Goal: Task Accomplishment & Management: Use online tool/utility

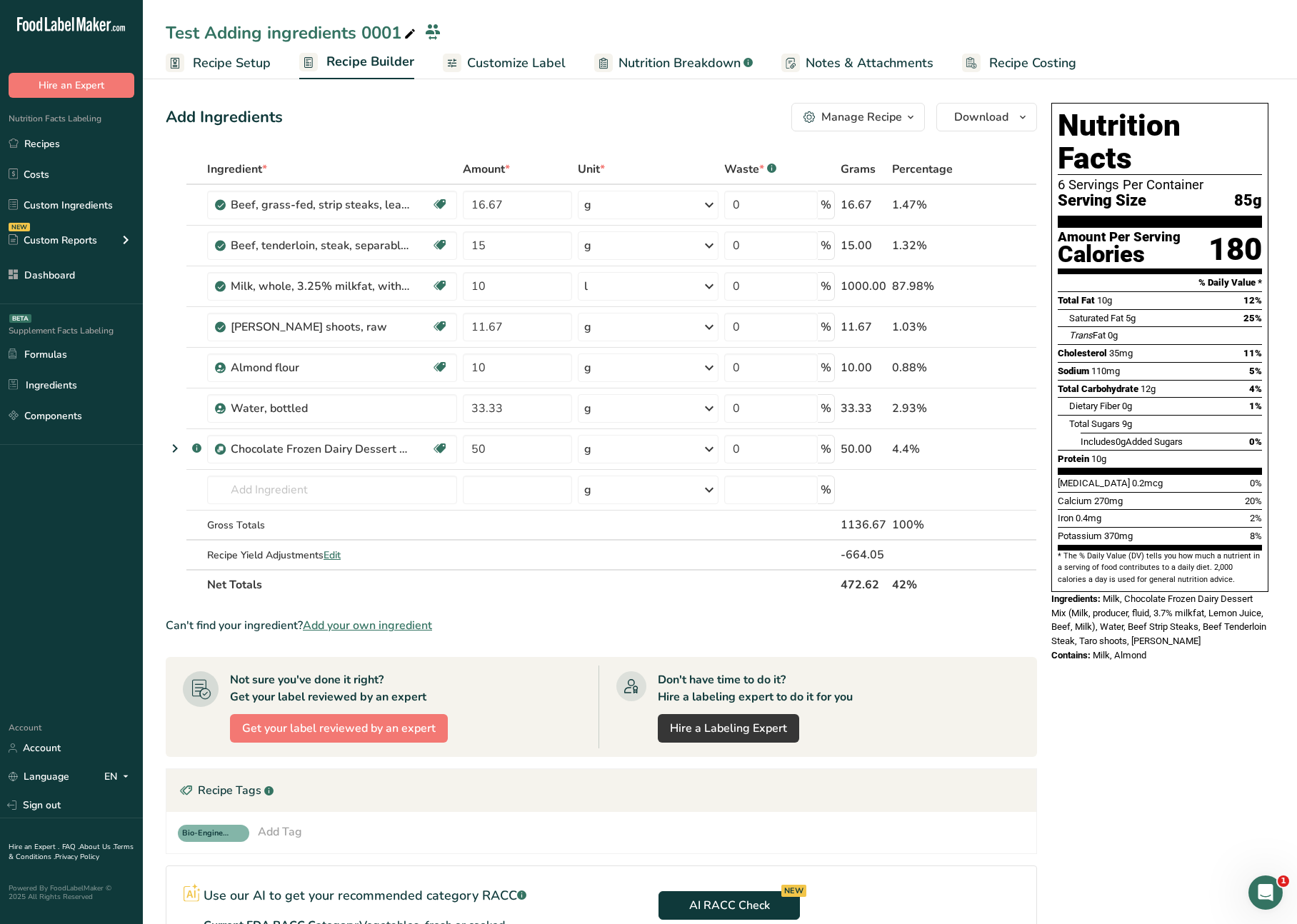
click at [505, 119] on div "Add Ingredients Manage Recipe Delete Recipe Duplicate Recipe Scale Recipe Save …" at bounding box center [601, 117] width 872 height 29
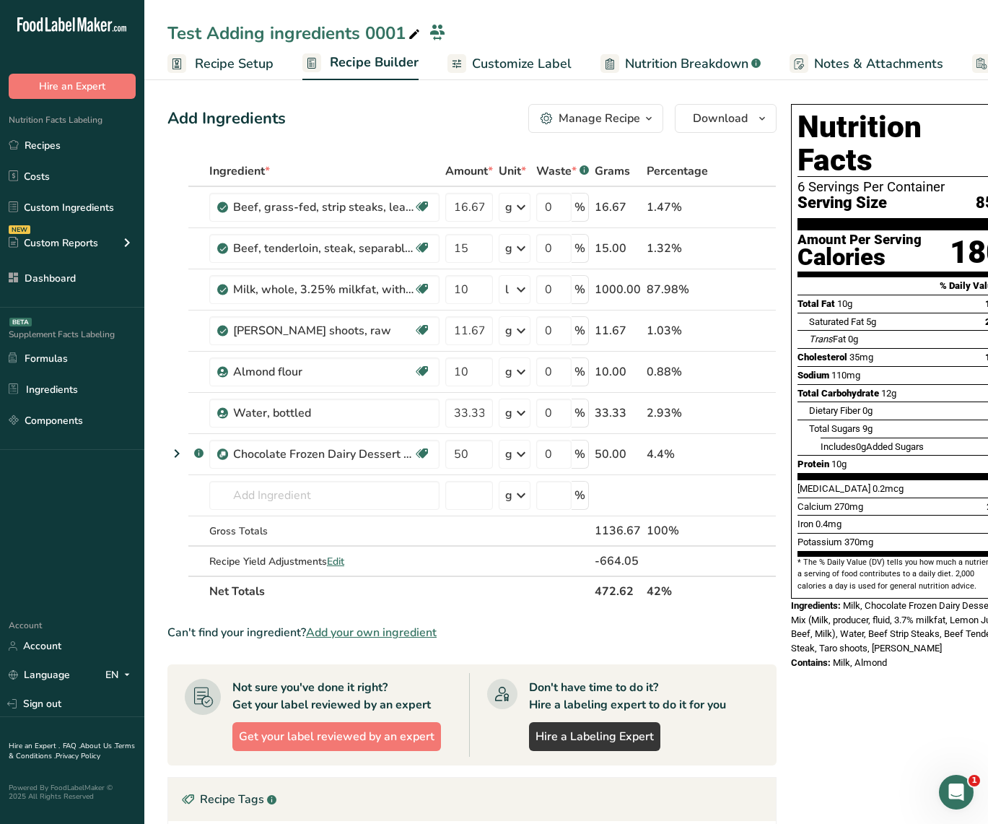
scroll to position [0, 25]
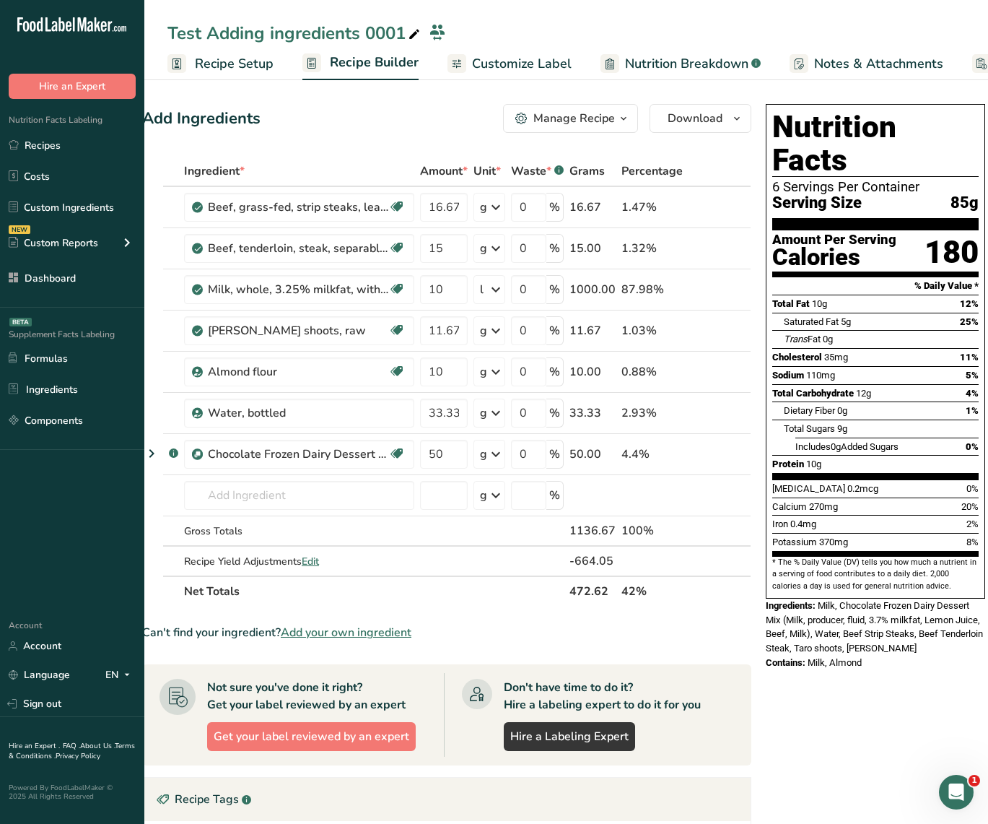
click at [518, 69] on span "Customize Label" at bounding box center [522, 63] width 100 height 19
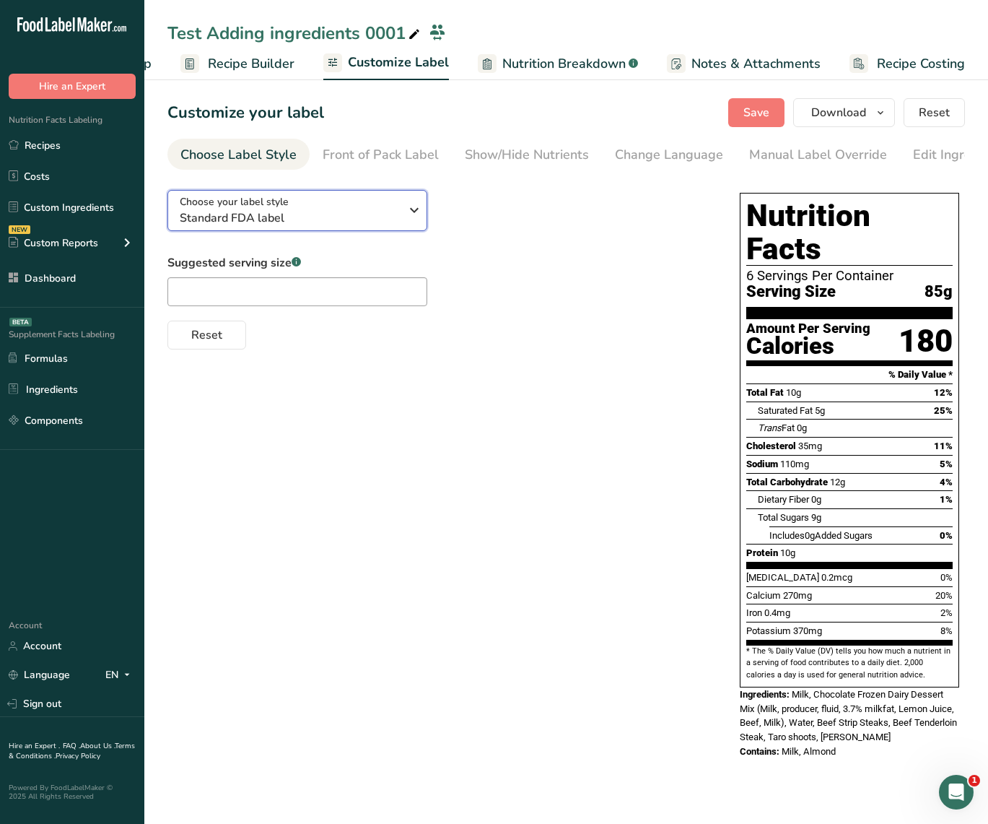
click at [348, 217] on span "Standard FDA label" at bounding box center [290, 217] width 220 height 17
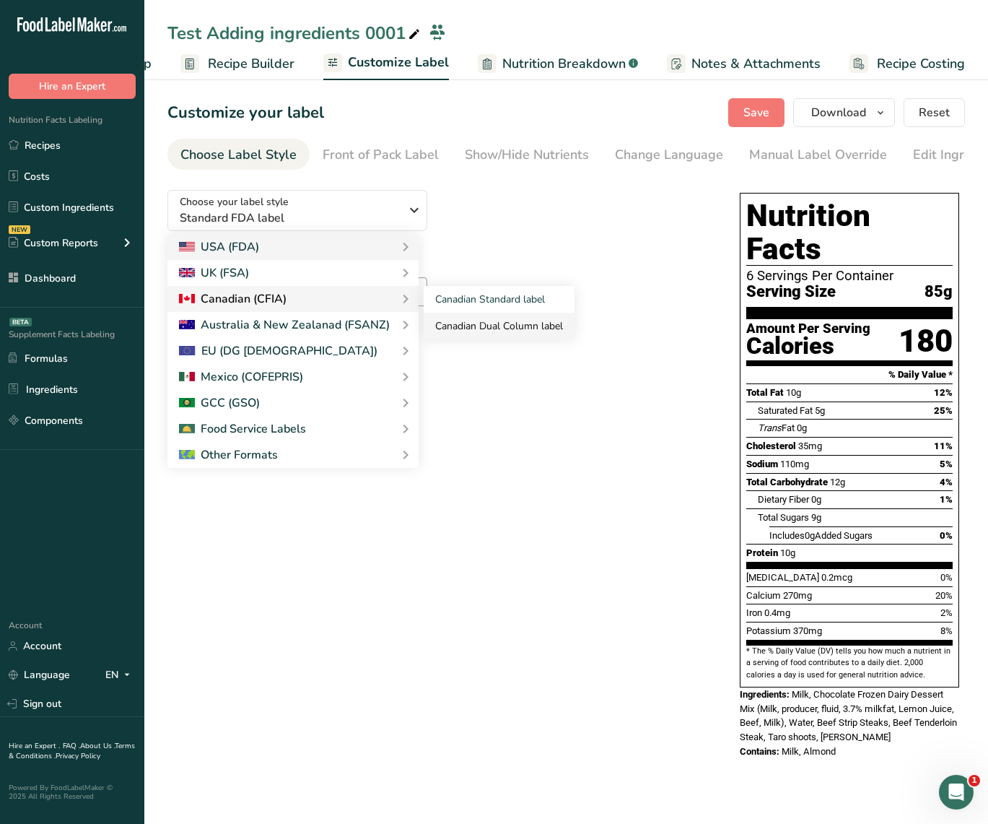
click at [477, 323] on link "Canadian Dual Column label" at bounding box center [499, 326] width 151 height 27
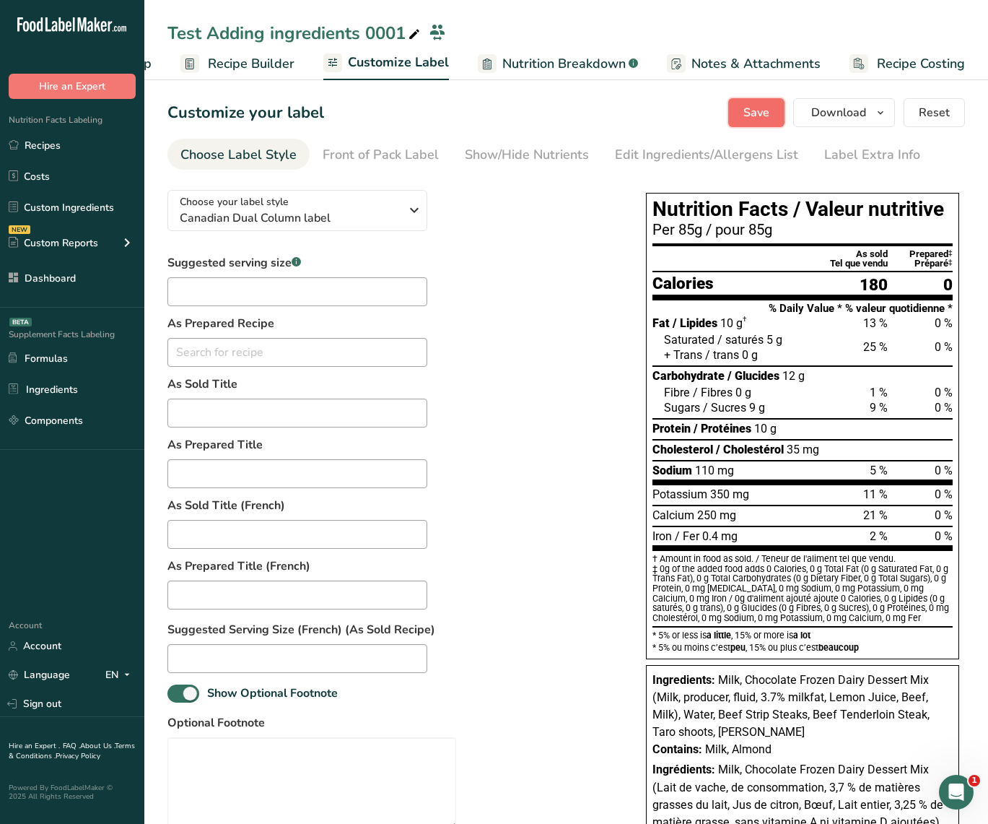
click at [763, 107] on span "Save" at bounding box center [757, 112] width 26 height 17
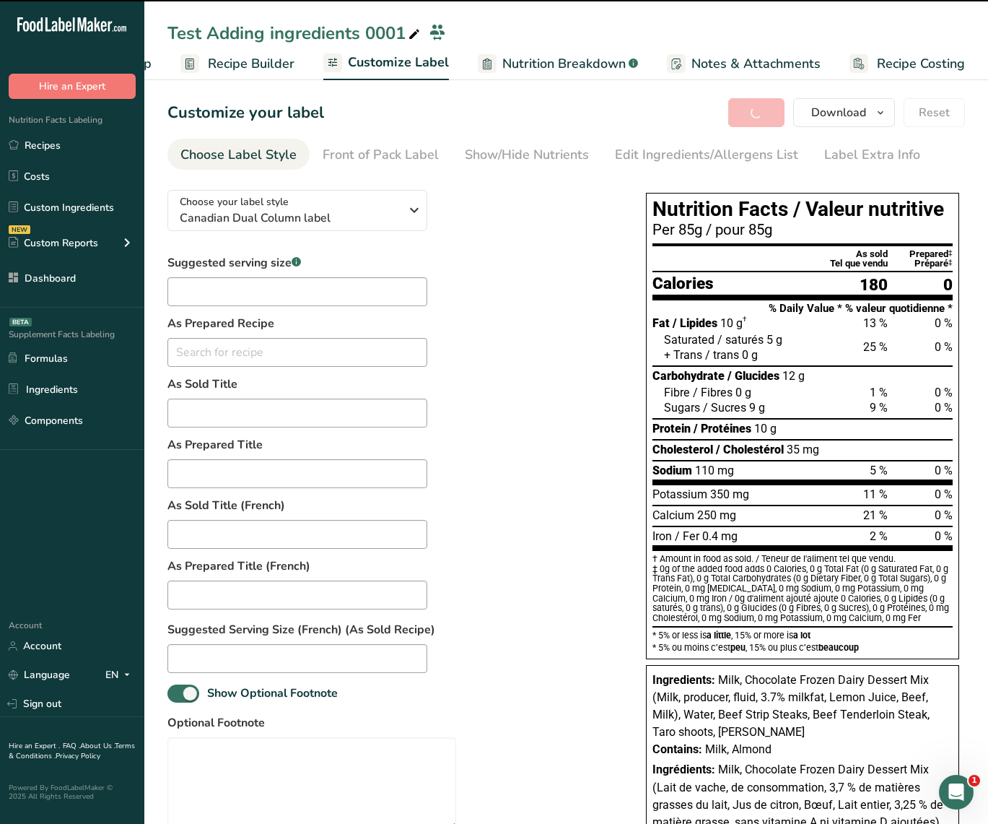
click at [269, 64] on span "Recipe Builder" at bounding box center [251, 63] width 87 height 19
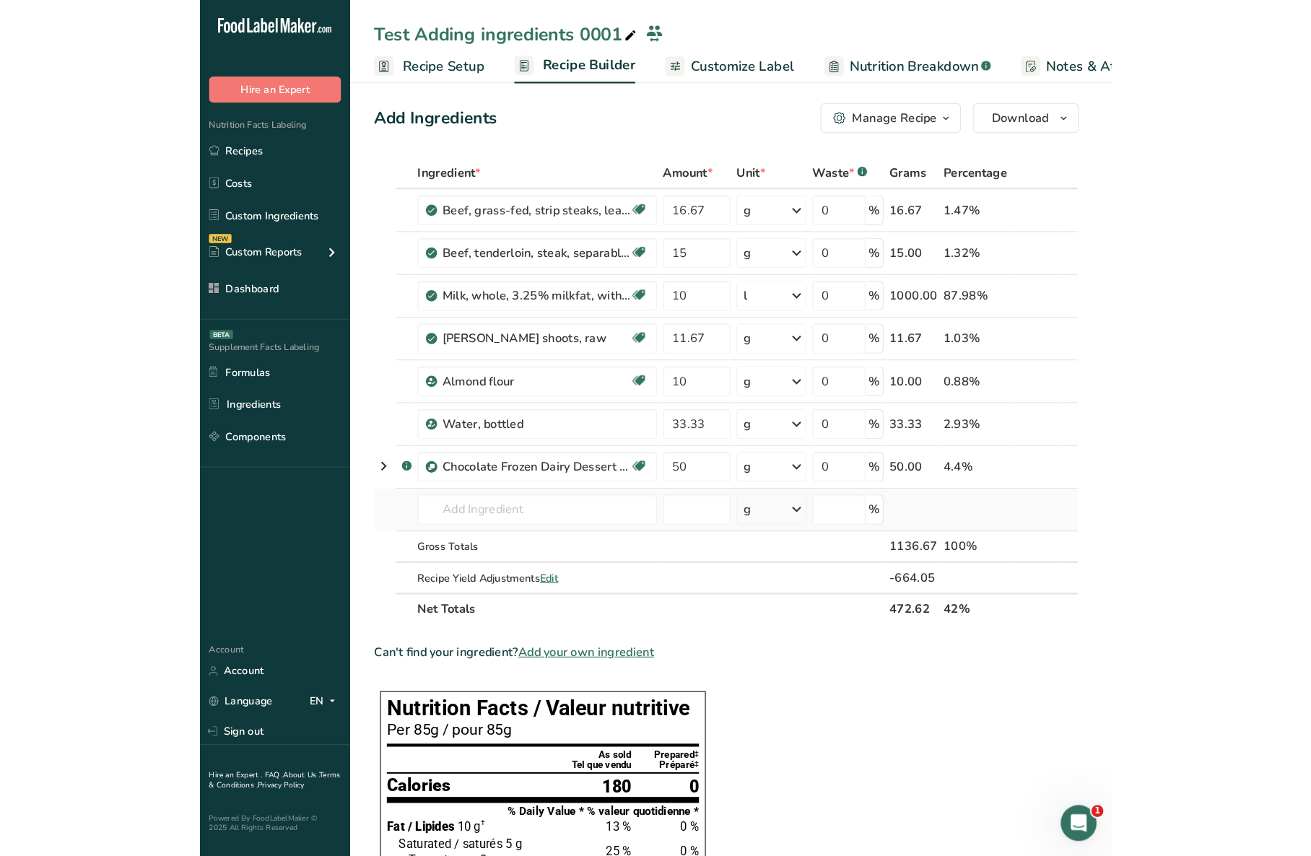
scroll to position [8, 0]
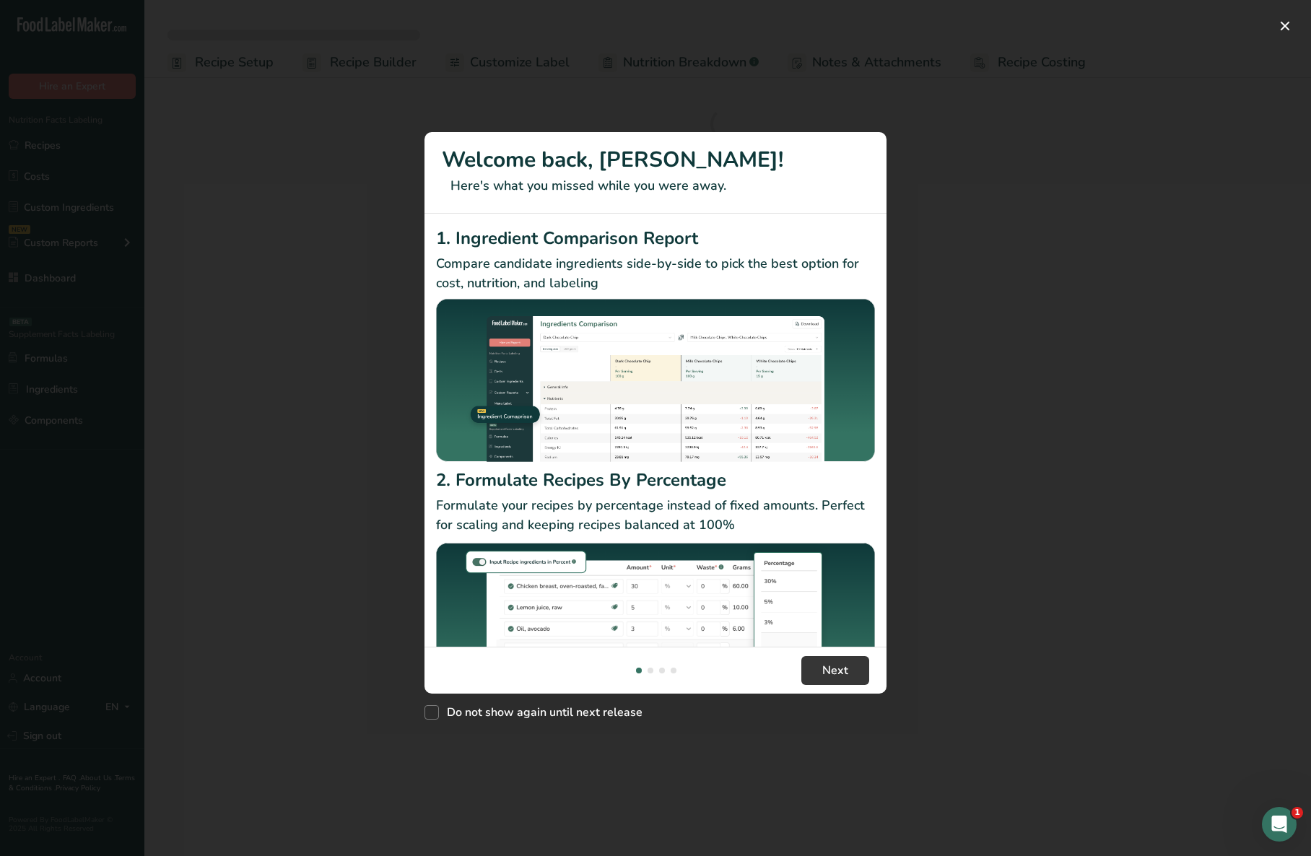
click at [1008, 501] on div "New Features" at bounding box center [655, 428] width 1311 height 856
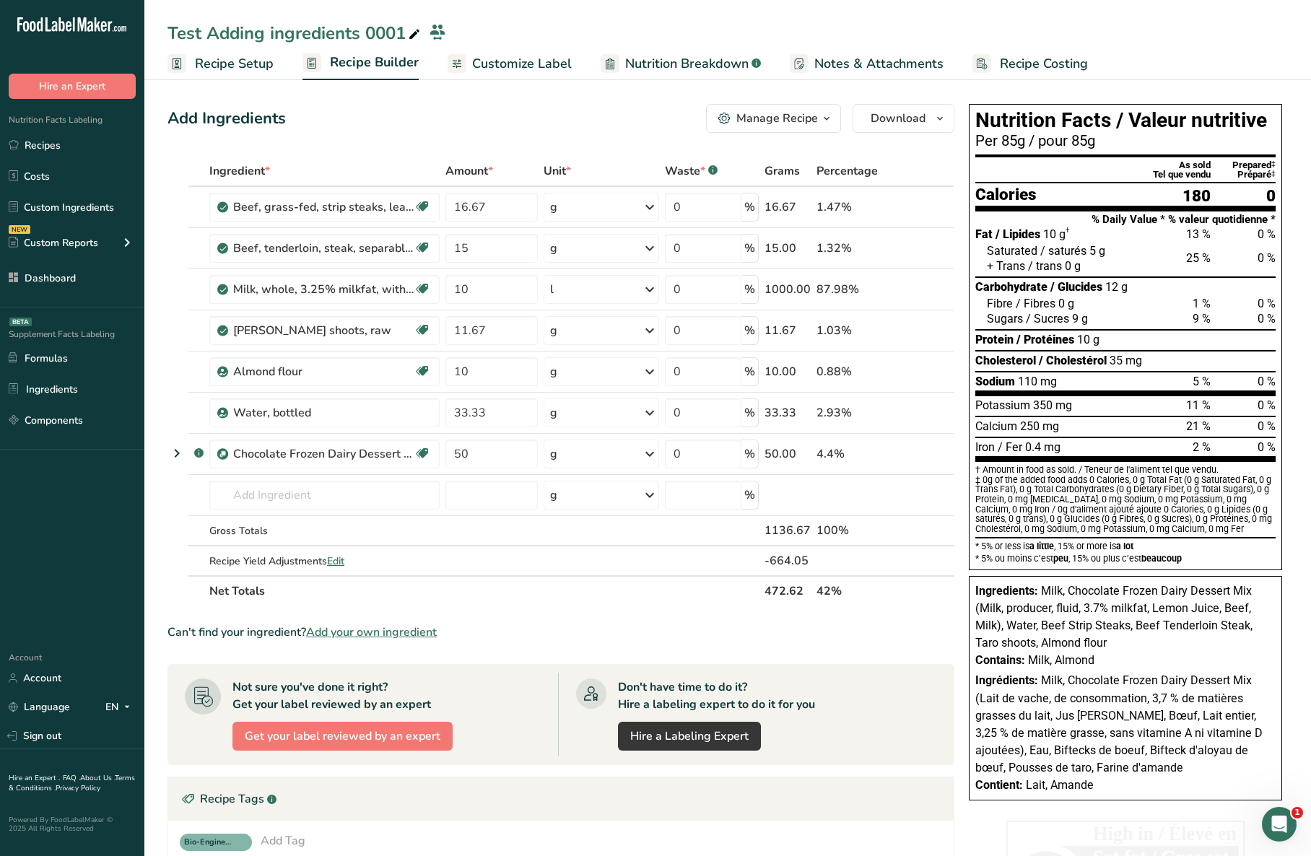
click at [928, 157] on th at bounding box center [913, 172] width 48 height 30
drag, startPoint x: 507, startPoint y: 59, endPoint x: 474, endPoint y: 64, distance: 34.2
click at [507, 59] on span "Customize Label" at bounding box center [522, 63] width 100 height 19
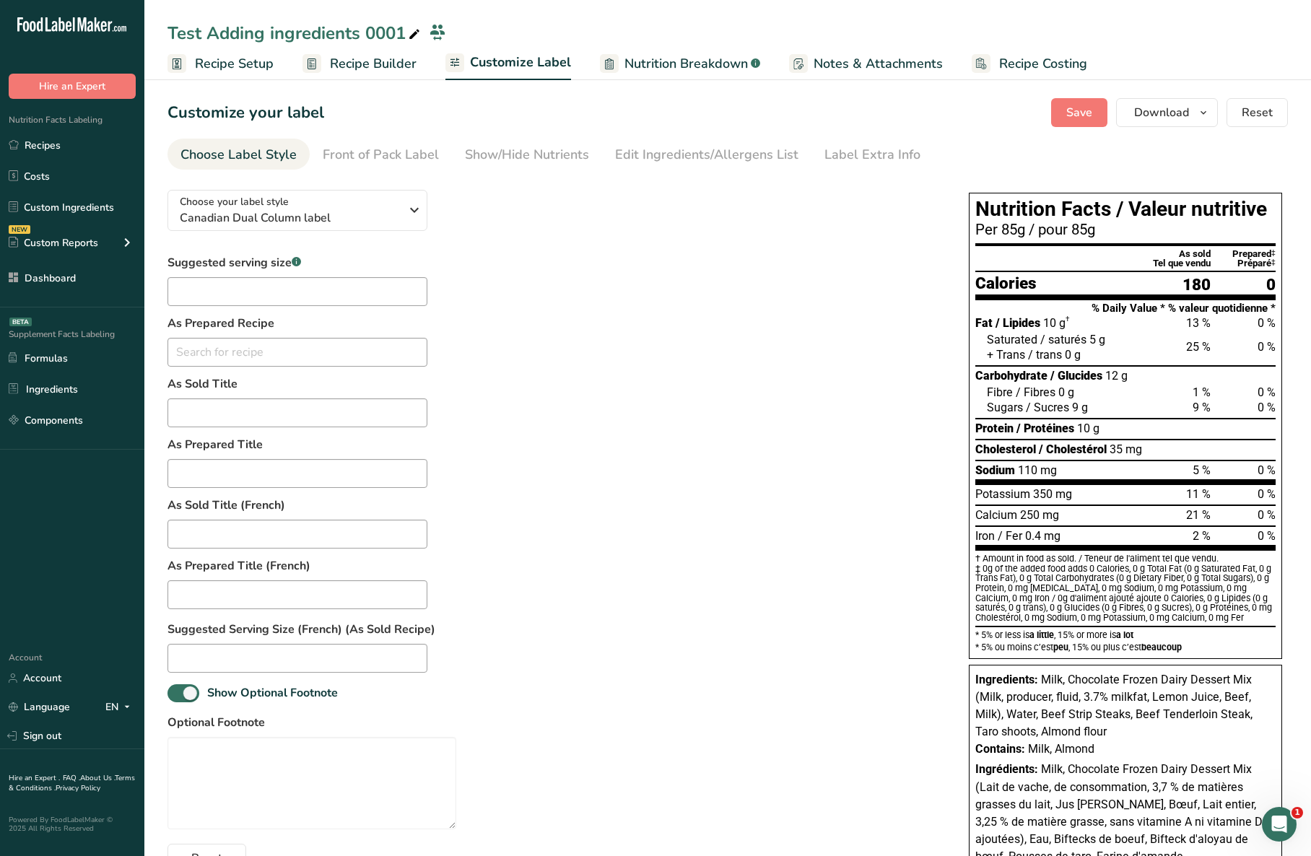
click at [378, 65] on span "Recipe Builder" at bounding box center [373, 63] width 87 height 19
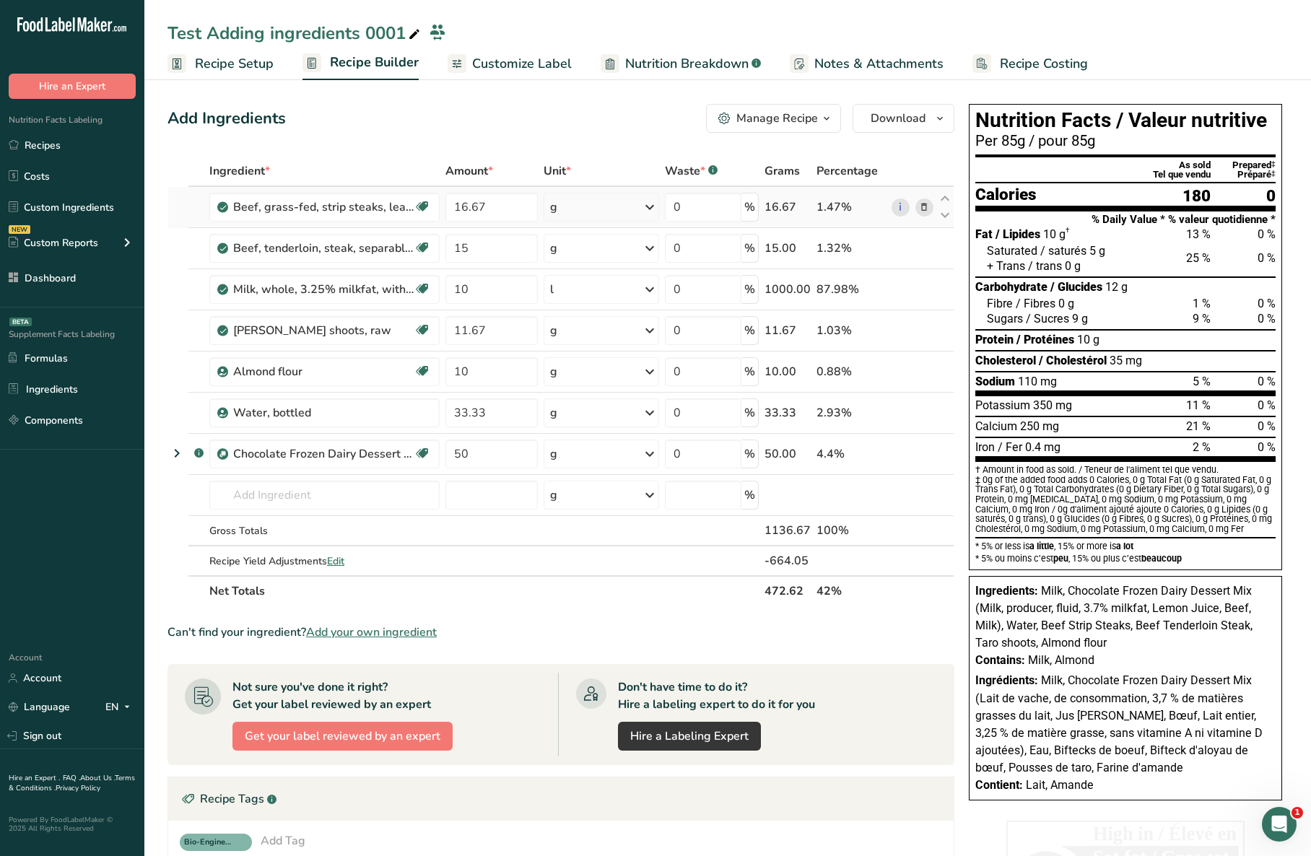
click at [928, 202] on icon at bounding box center [924, 207] width 10 height 15
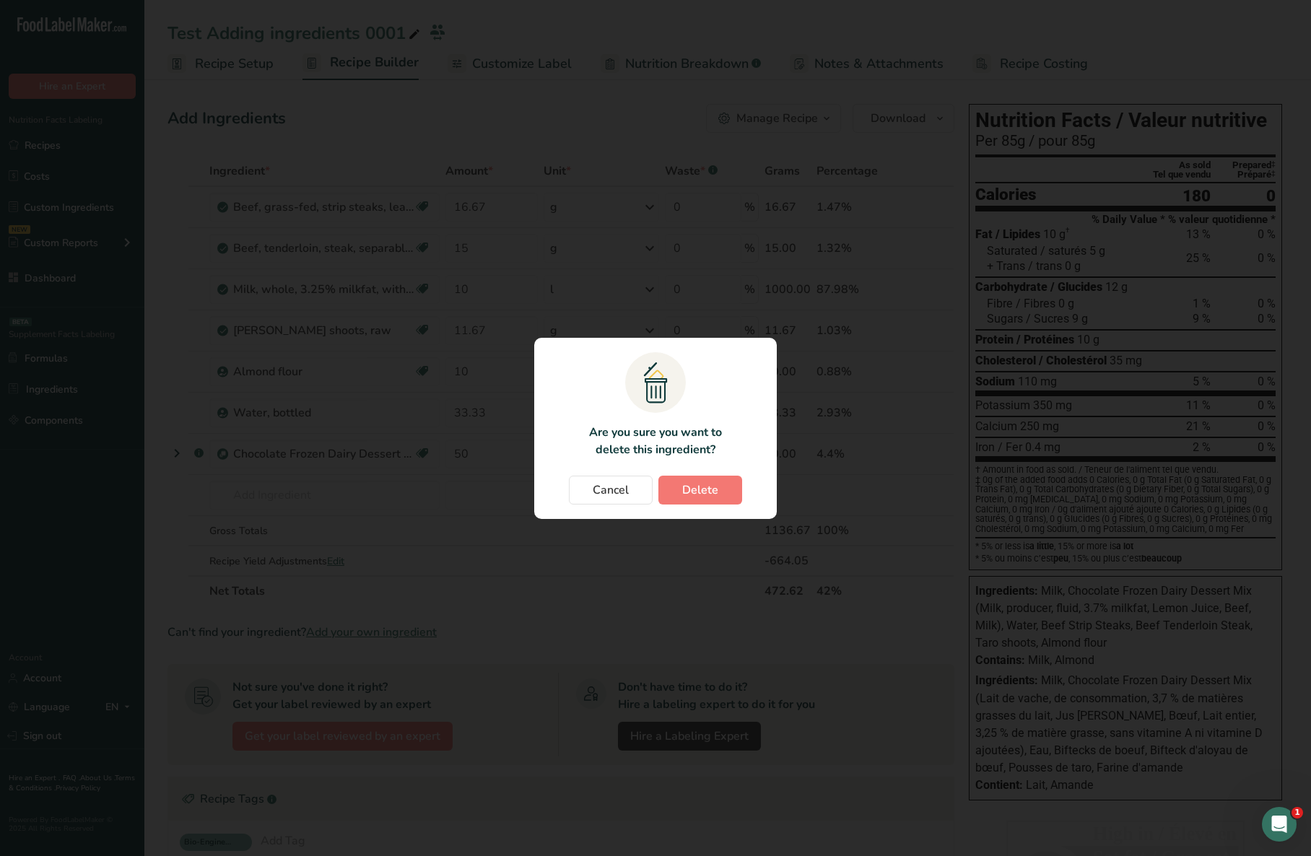
drag, startPoint x: 876, startPoint y: 451, endPoint x: 811, endPoint y: 454, distance: 65.0
click at [876, 450] on div "Change password modal" at bounding box center [655, 428] width 1311 height 856
click at [594, 489] on span "Cancel" at bounding box center [611, 490] width 36 height 17
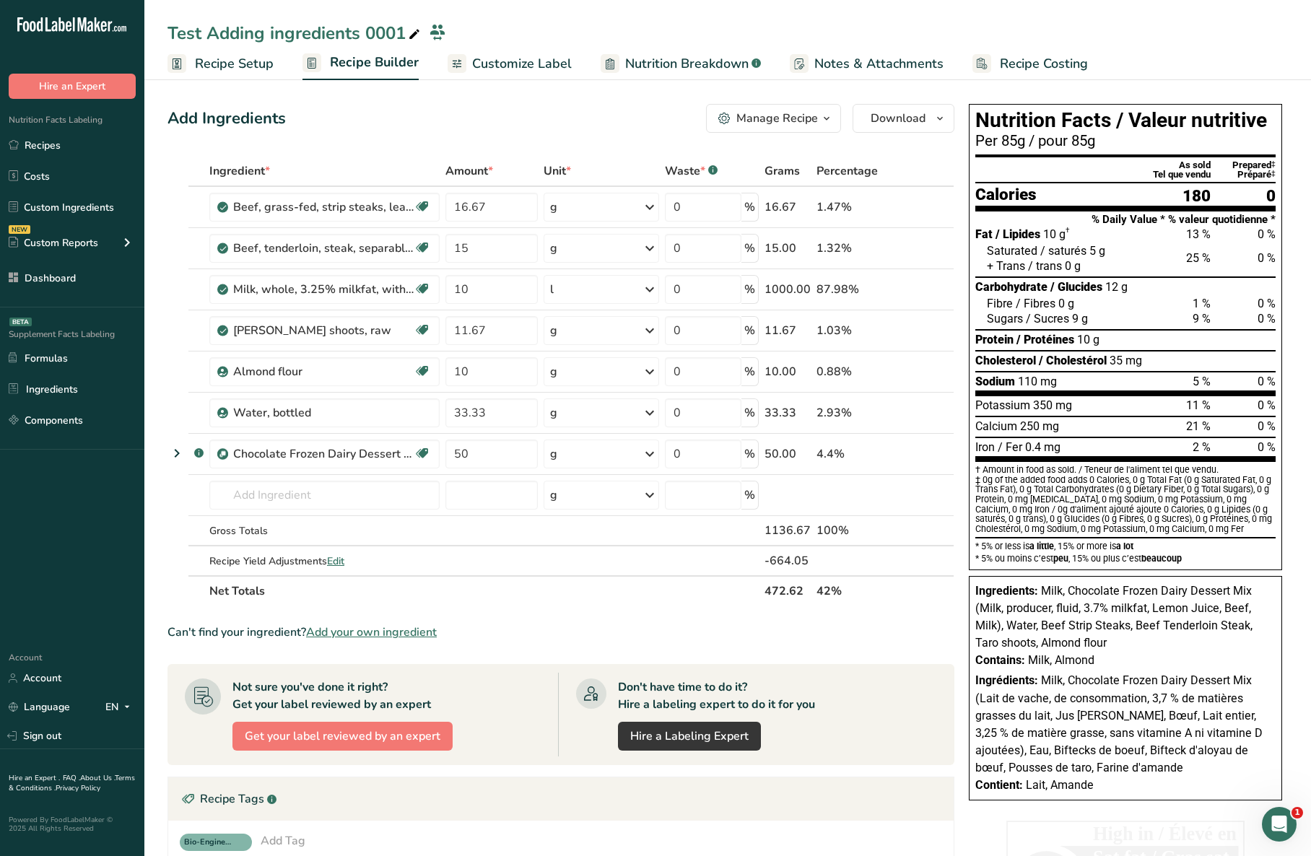
click at [905, 150] on div "Add Ingredients Manage Recipe Delete Recipe Duplicate Recipe Scale Recipe Save …" at bounding box center [565, 608] width 796 height 1021
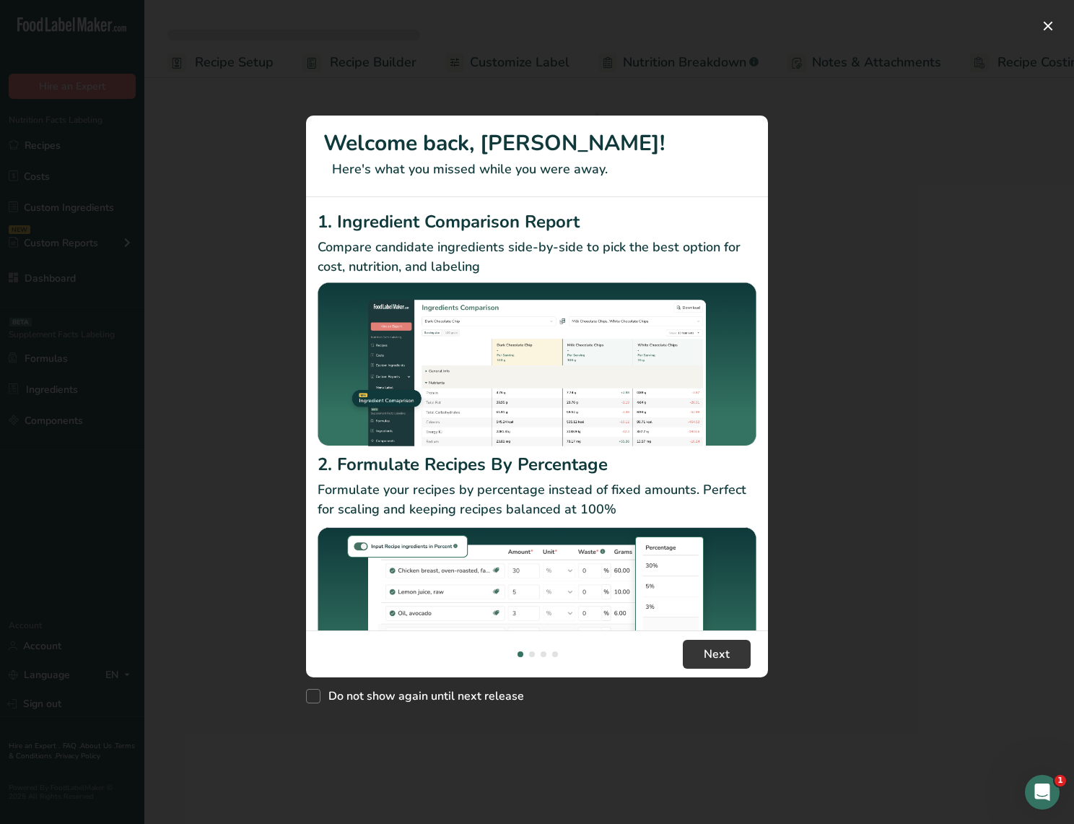
click at [907, 406] on div "New Features" at bounding box center [537, 412] width 1074 height 824
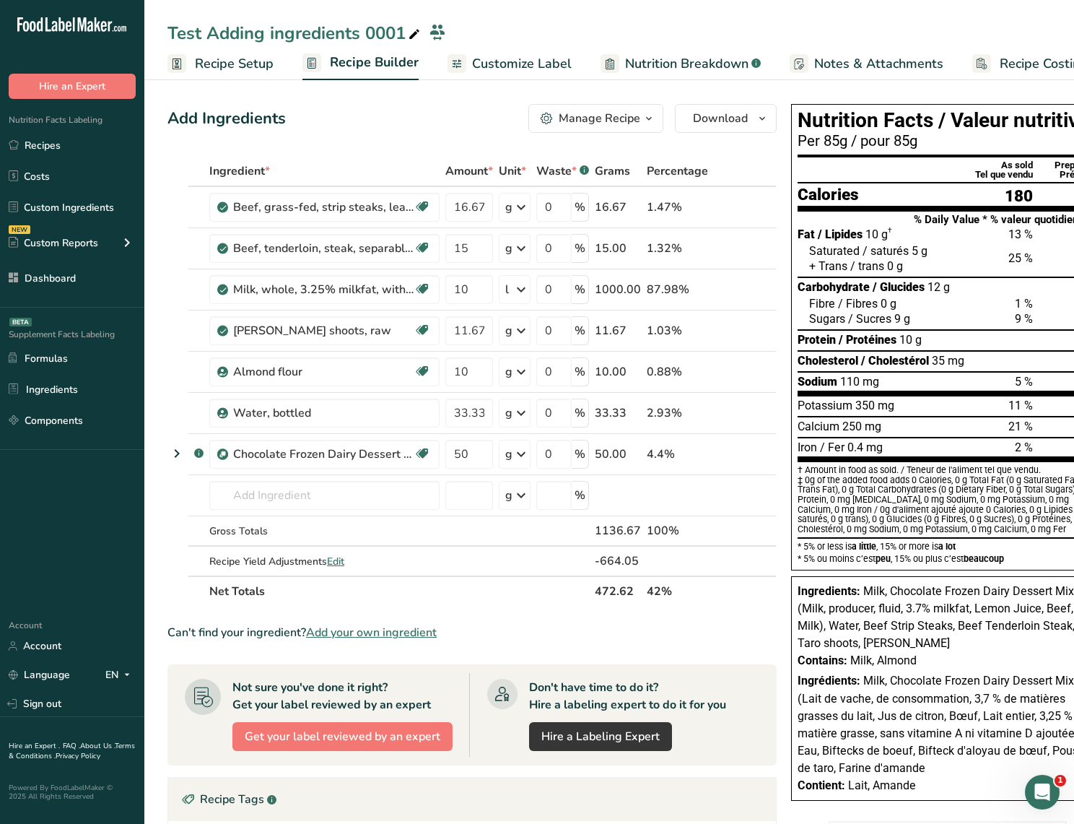
drag, startPoint x: 530, startPoint y: 61, endPoint x: 340, endPoint y: 64, distance: 189.9
click at [530, 61] on span "Customize Label" at bounding box center [522, 63] width 100 height 19
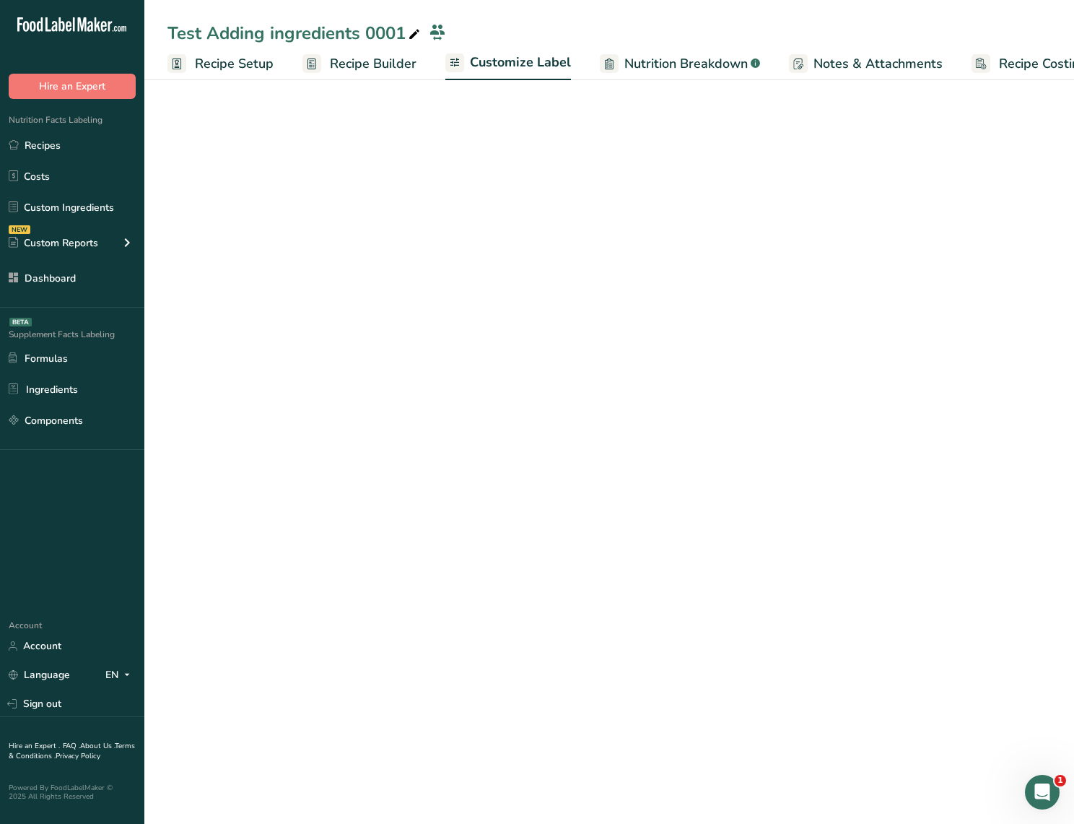
scroll to position [0, 36]
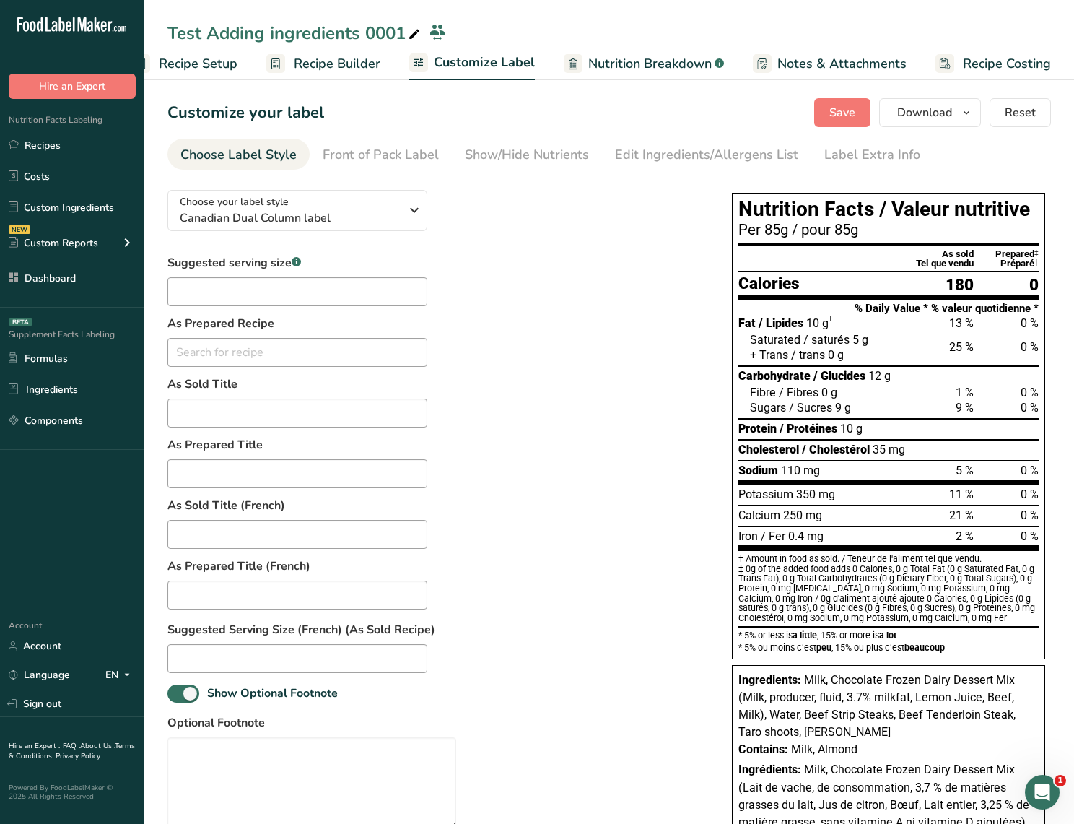
click at [341, 64] on span "Recipe Builder" at bounding box center [337, 63] width 87 height 19
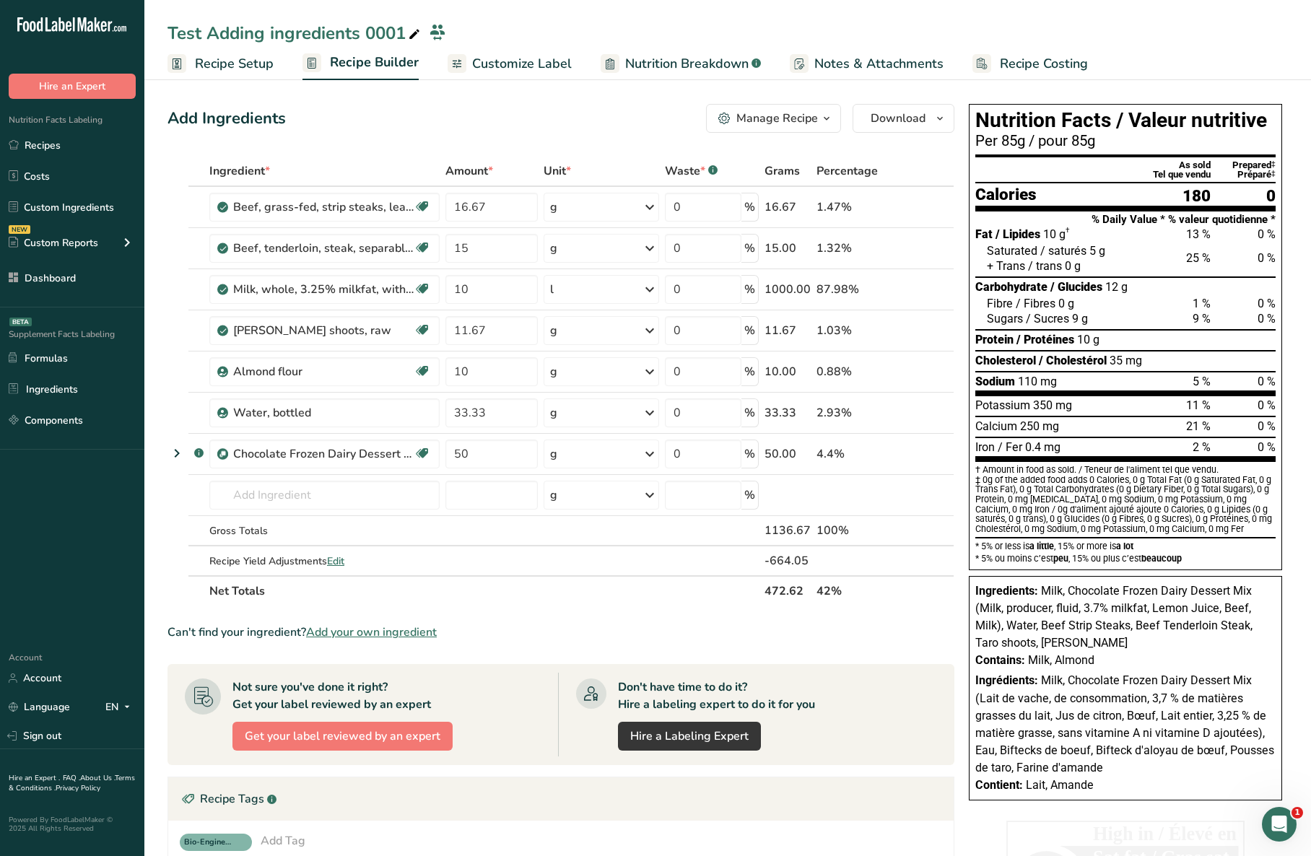
click at [1073, 74] on ul "Recipe Setup Recipe Builder Customize Label Nutrition Breakdown .a-a{fill:#3473…" at bounding box center [727, 63] width 1167 height 34
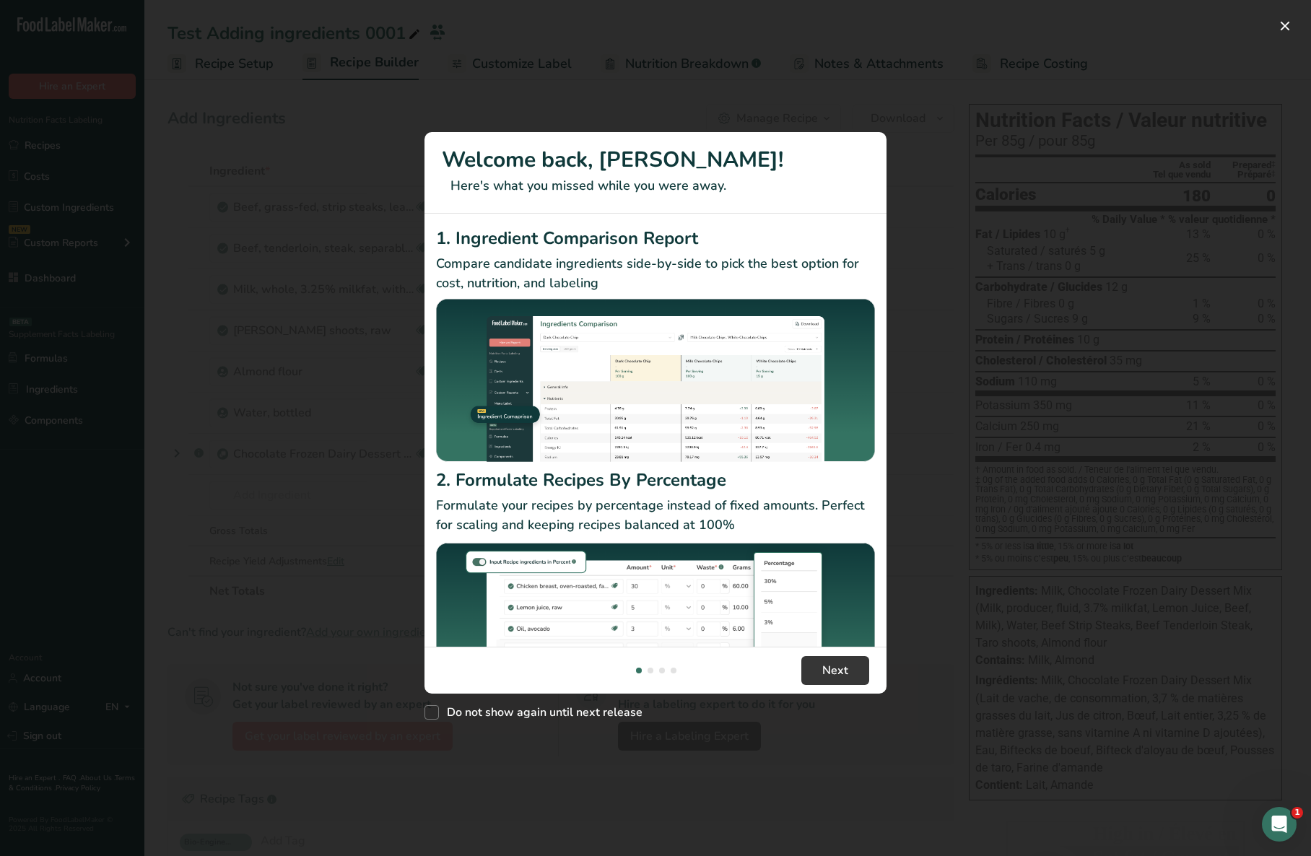
click at [1052, 576] on div "New Features" at bounding box center [655, 428] width 1311 height 856
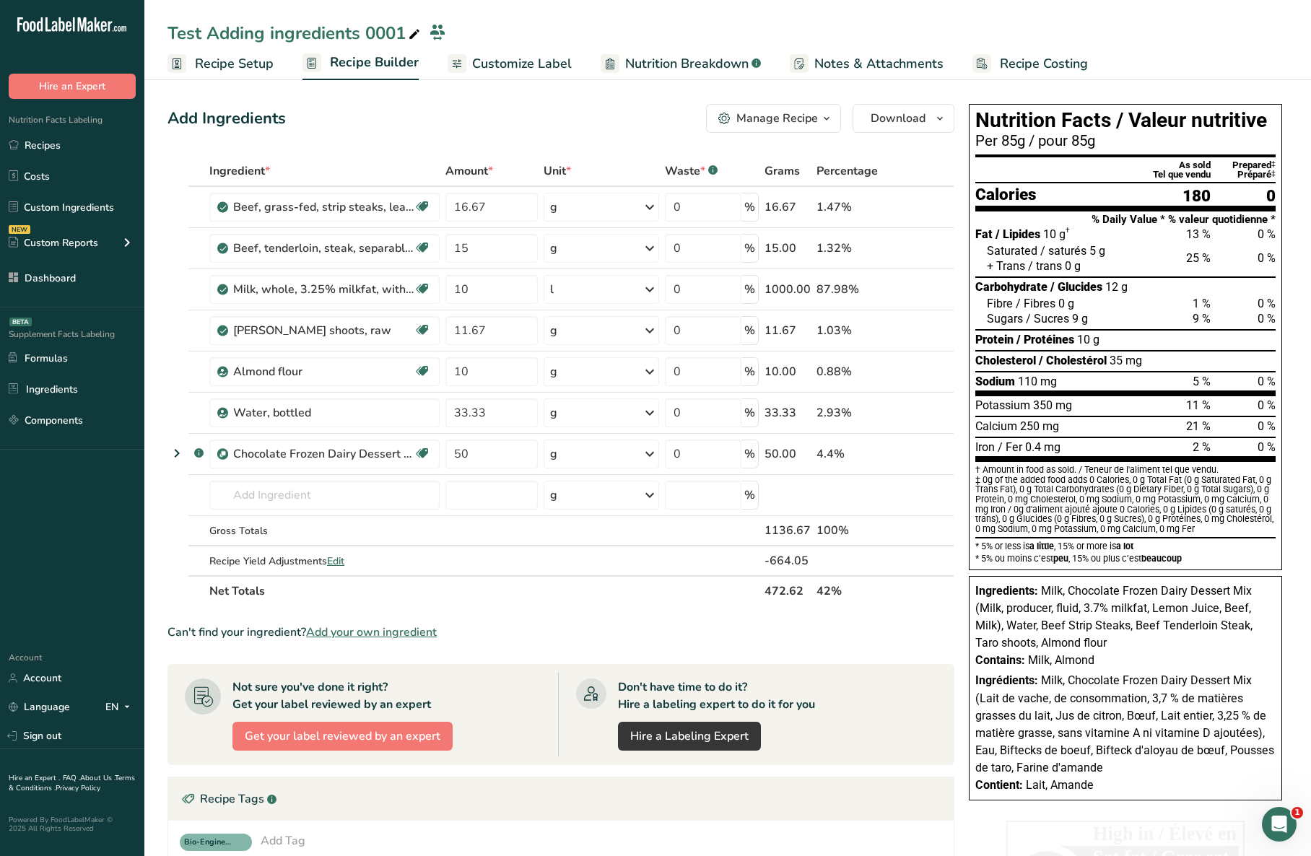
click at [522, 75] on link "Customize Label" at bounding box center [510, 64] width 124 height 32
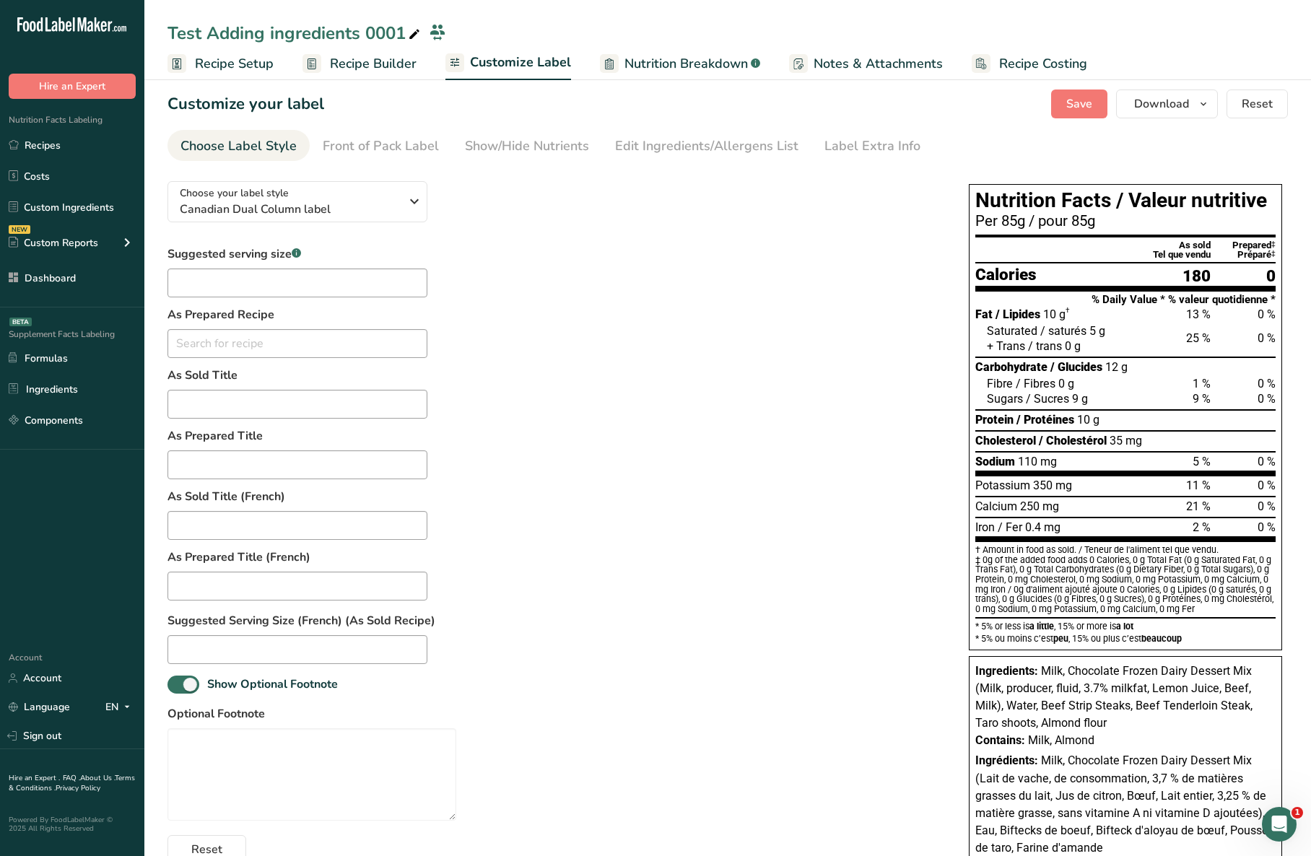
click at [383, 64] on span "Recipe Builder" at bounding box center [373, 63] width 87 height 19
